Goal: Navigation & Orientation: Find specific page/section

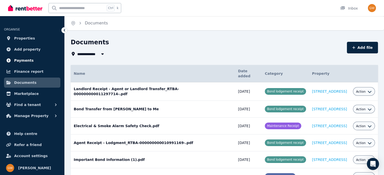
click at [30, 62] on link "Payments" at bounding box center [32, 60] width 56 height 10
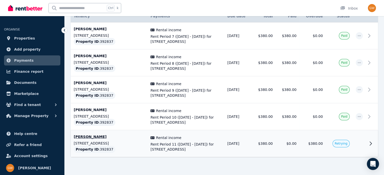
scroll to position [109, 0]
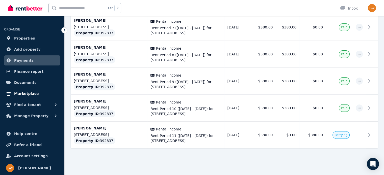
click at [31, 91] on link "Marketplace" at bounding box center [32, 94] width 56 height 10
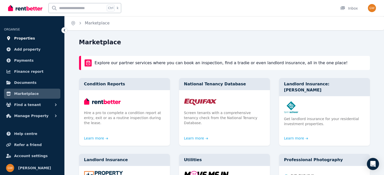
click at [14, 39] on link "Properties" at bounding box center [32, 38] width 56 height 10
